Goal: Information Seeking & Learning: Check status

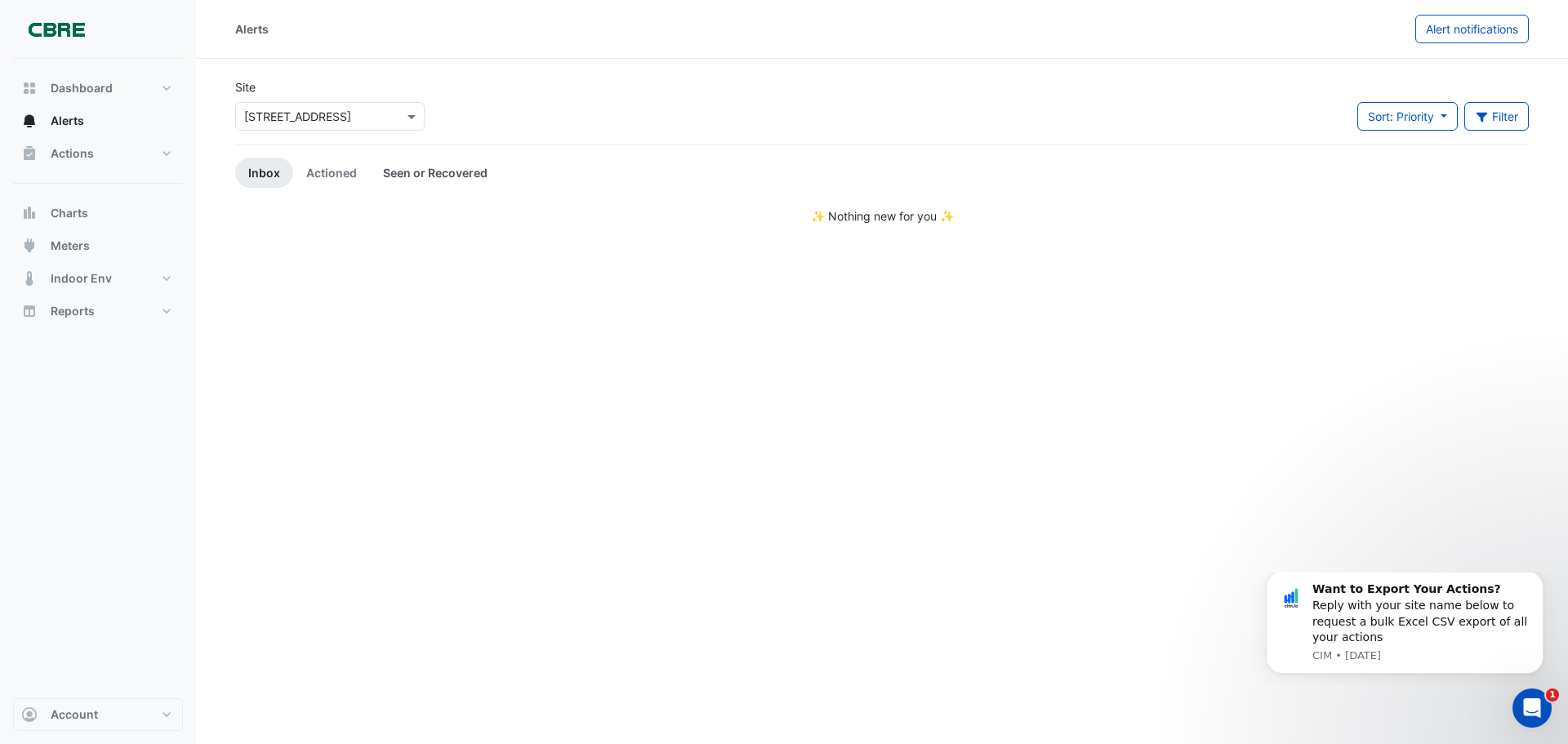
click at [446, 165] on link "Seen or Recovered" at bounding box center [435, 172] width 131 height 30
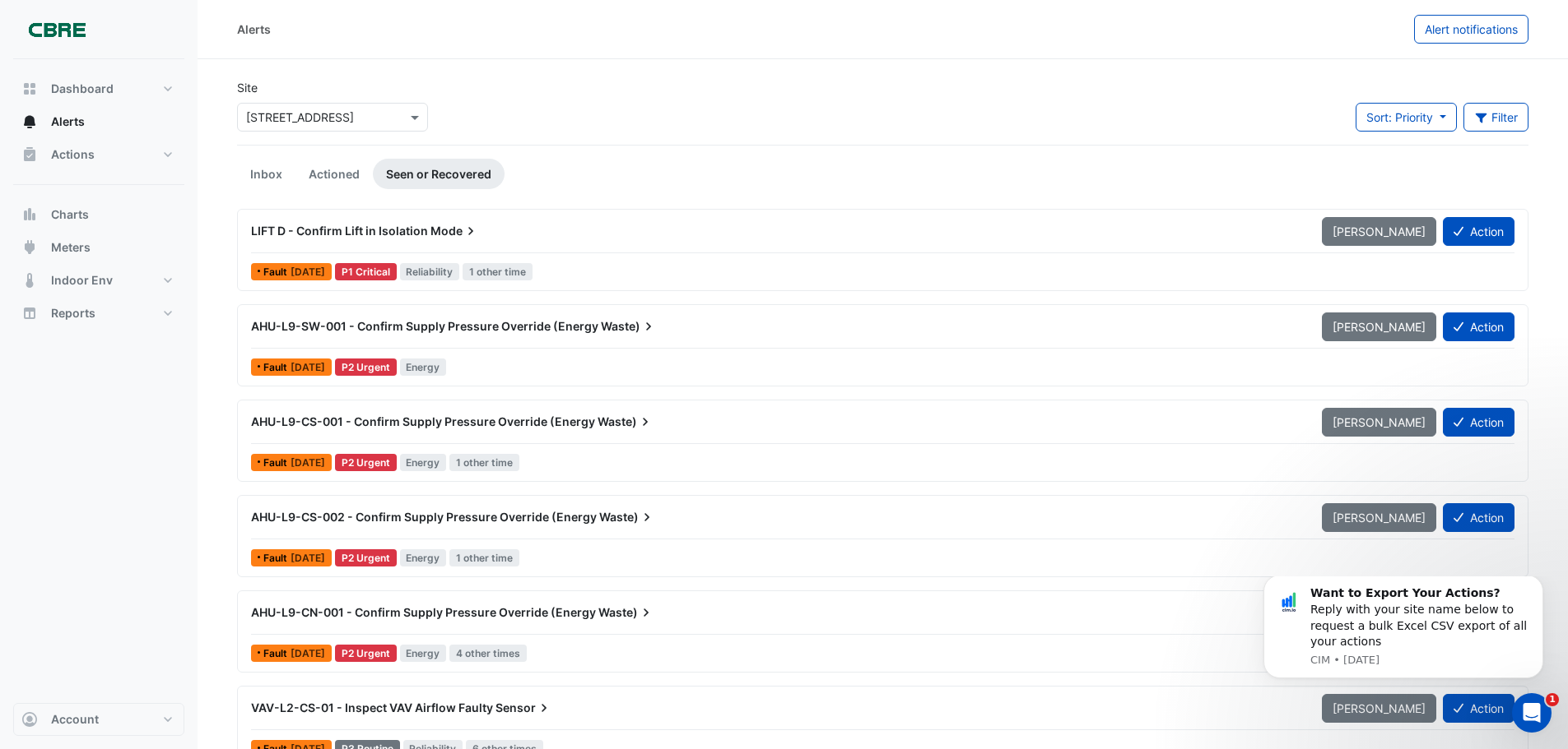
click at [364, 227] on span "LIFT D - Confirm Lift in Isolation" at bounding box center [340, 230] width 177 height 14
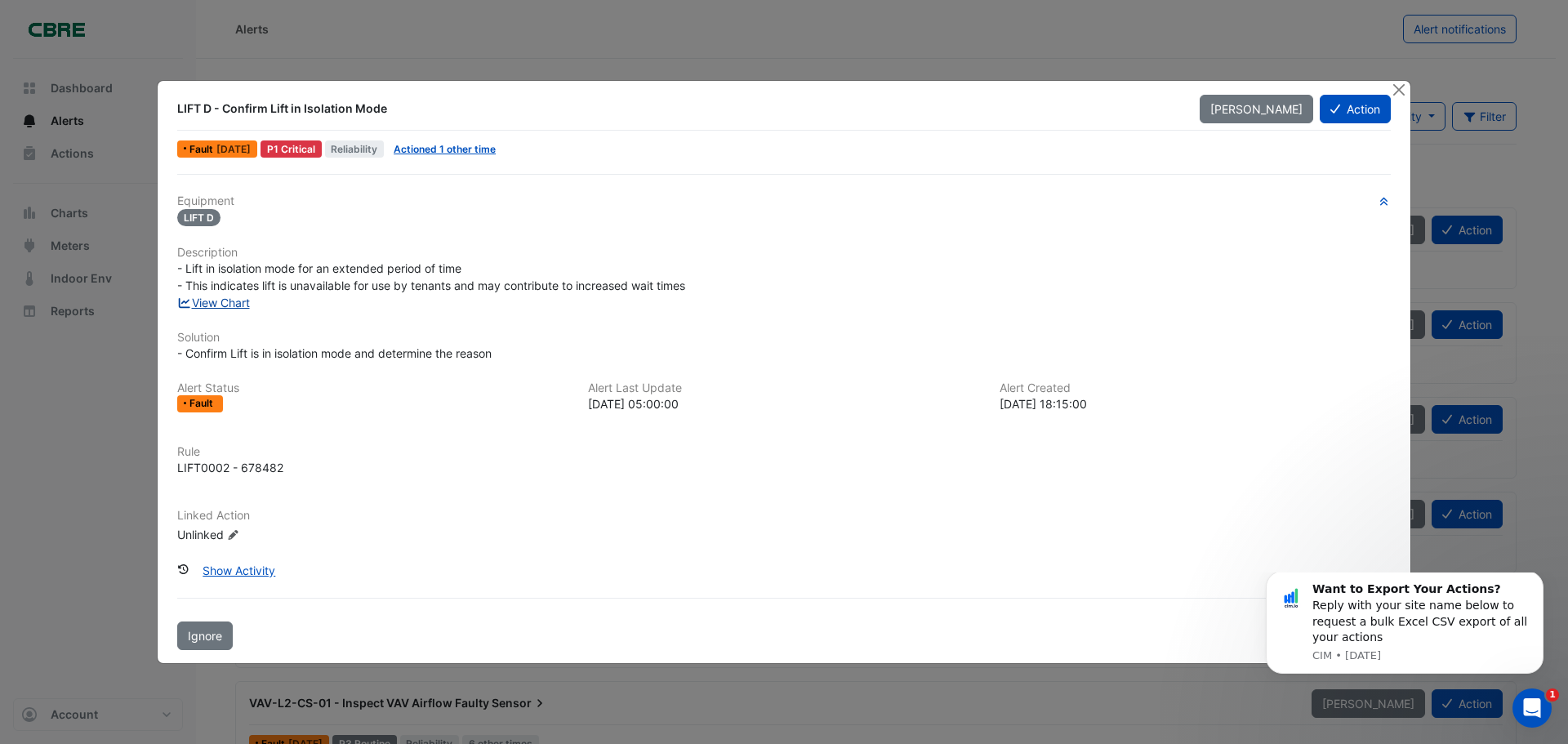
click at [213, 305] on link "View Chart" at bounding box center [213, 302] width 72 height 14
click at [1397, 89] on button "Close" at bounding box center [1398, 89] width 17 height 17
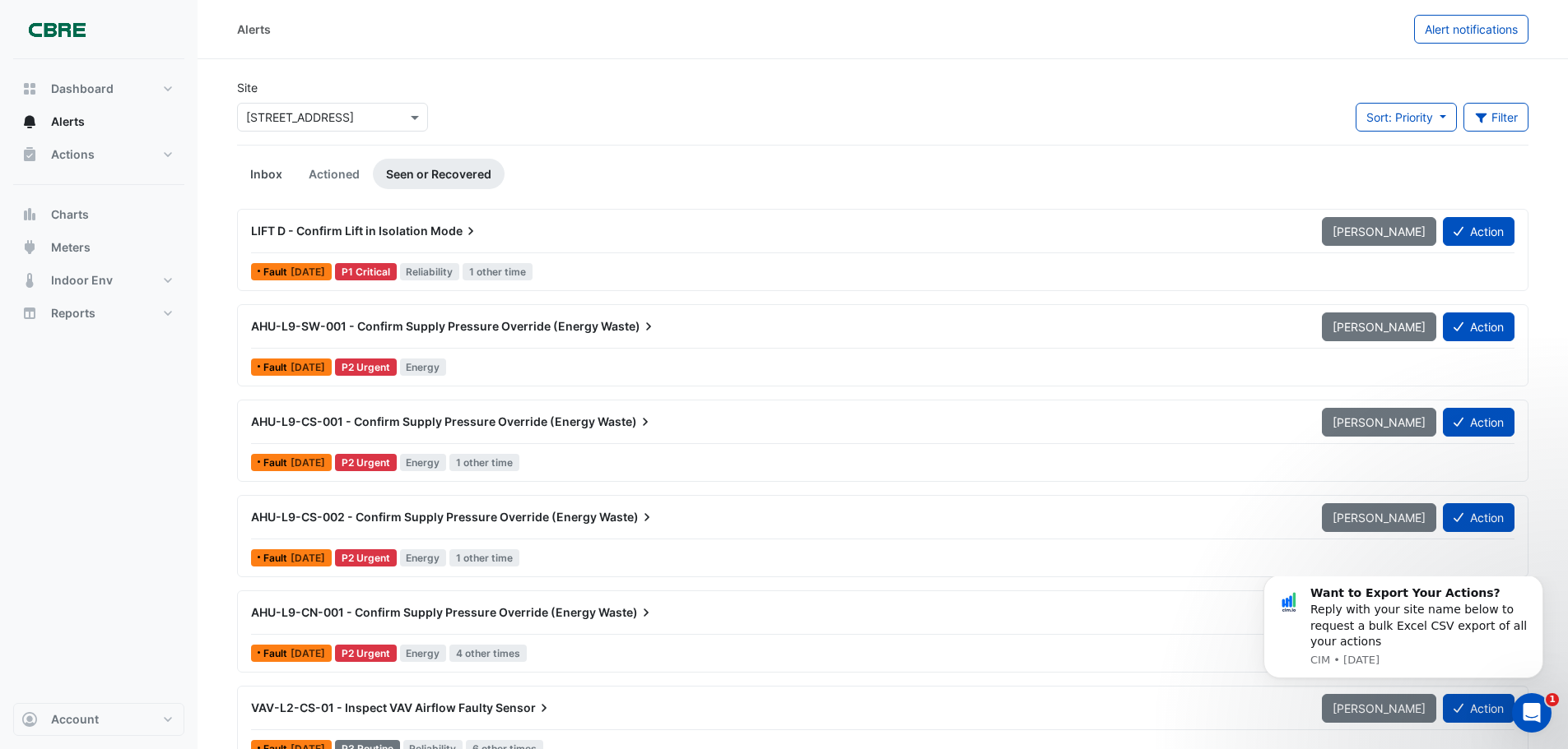
click at [275, 174] on link "Inbox" at bounding box center [266, 173] width 58 height 30
